Goal: Information Seeking & Learning: Find specific fact

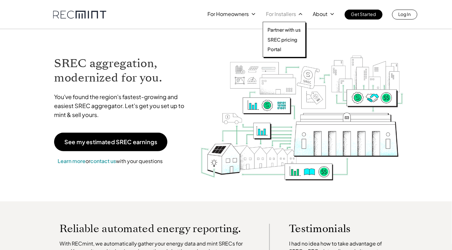
click at [272, 14] on p "For Installers" at bounding box center [281, 14] width 30 height 9
click at [275, 40] on p "SREC pricing" at bounding box center [282, 39] width 30 height 6
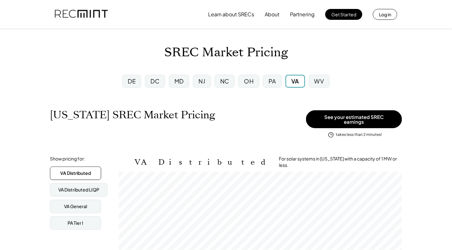
scroll to position [105, 283]
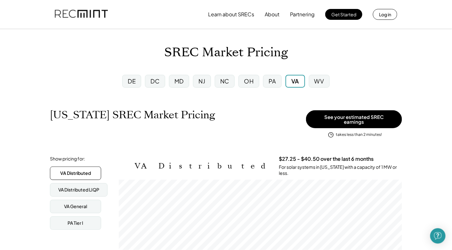
click at [183, 81] on div "MD" at bounding box center [178, 81] width 9 height 8
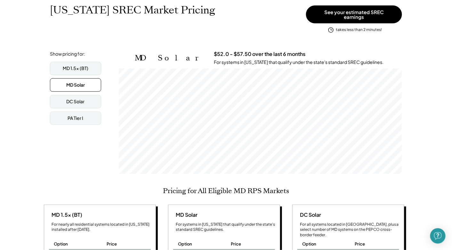
scroll to position [96, 0]
